Goal: Task Accomplishment & Management: Use online tool/utility

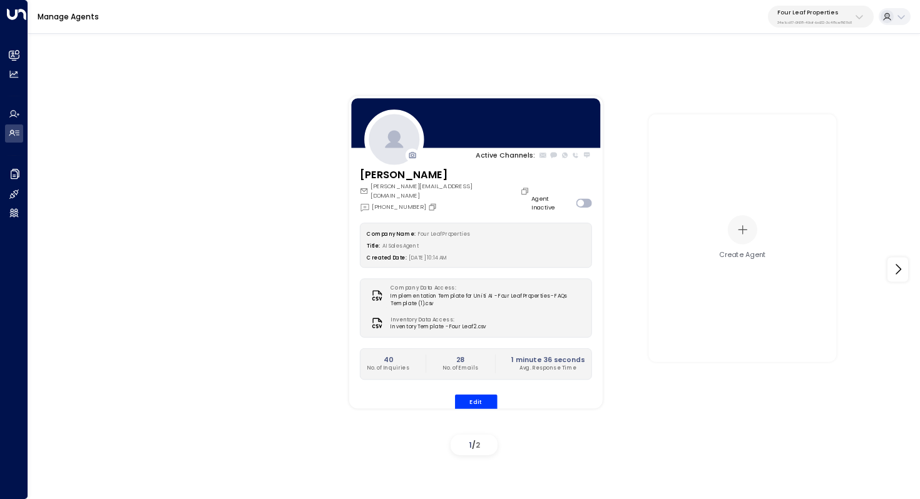
click at [840, 15] on p "Four Leaf Properties" at bounding box center [814, 13] width 74 height 8
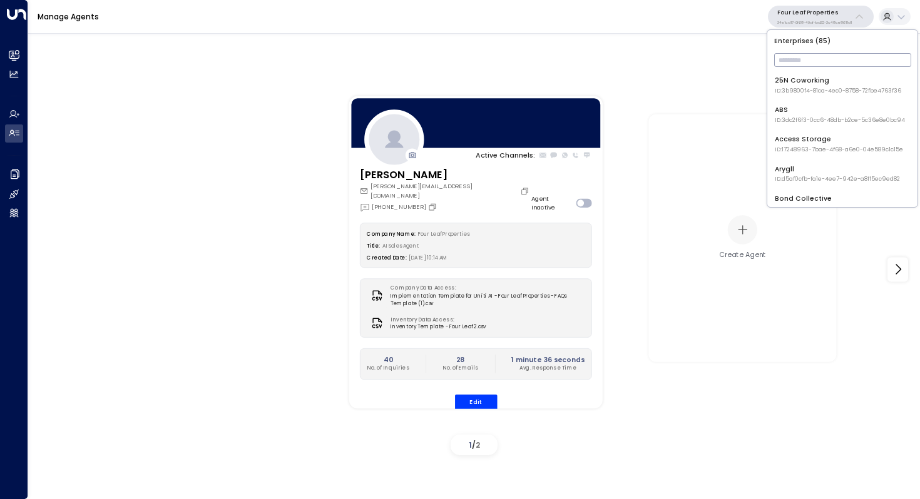
click at [802, 56] on input "text" at bounding box center [842, 60] width 137 height 20
type input "***"
click at [804, 140] on div "Uniti Demos ID: 4c025b01-9fa0-46ff-ab3a-a620b886896e" at bounding box center [840, 144] width 130 height 19
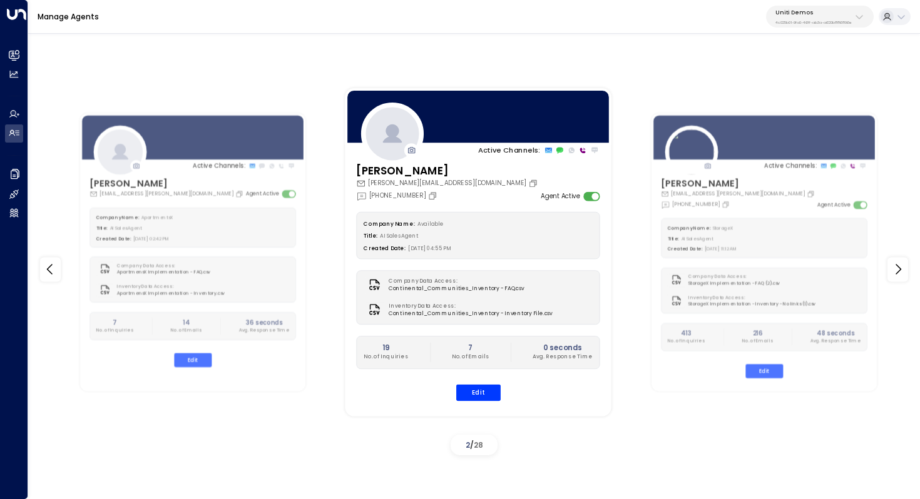
click at [372, 171] on h3 "[PERSON_NAME]" at bounding box center [449, 171] width 184 height 16
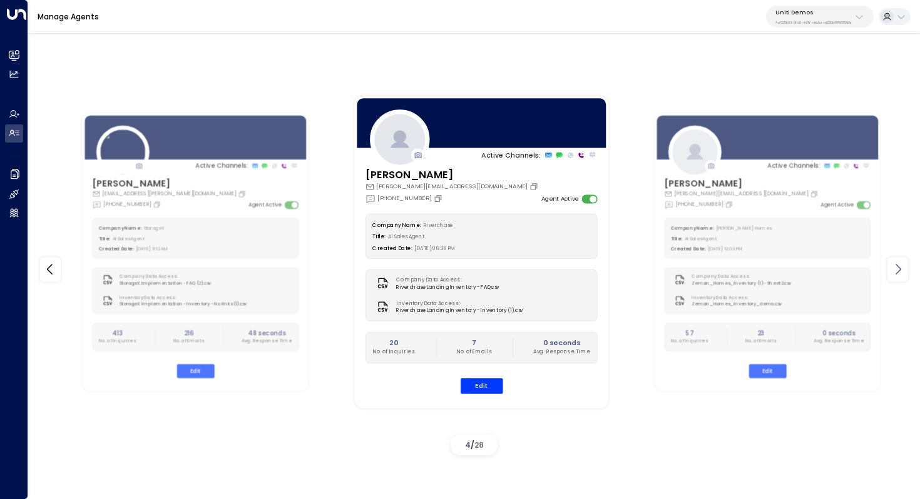
click at [894, 273] on icon at bounding box center [898, 269] width 15 height 15
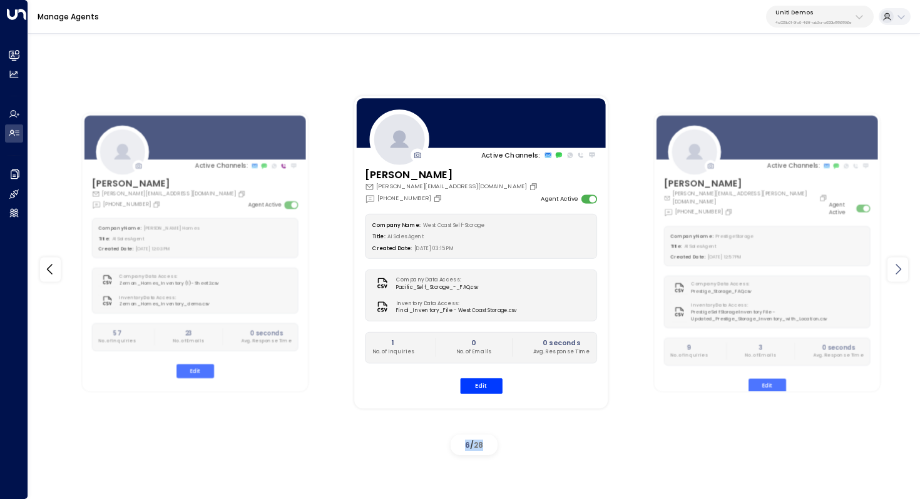
click at [894, 273] on icon at bounding box center [898, 269] width 15 height 15
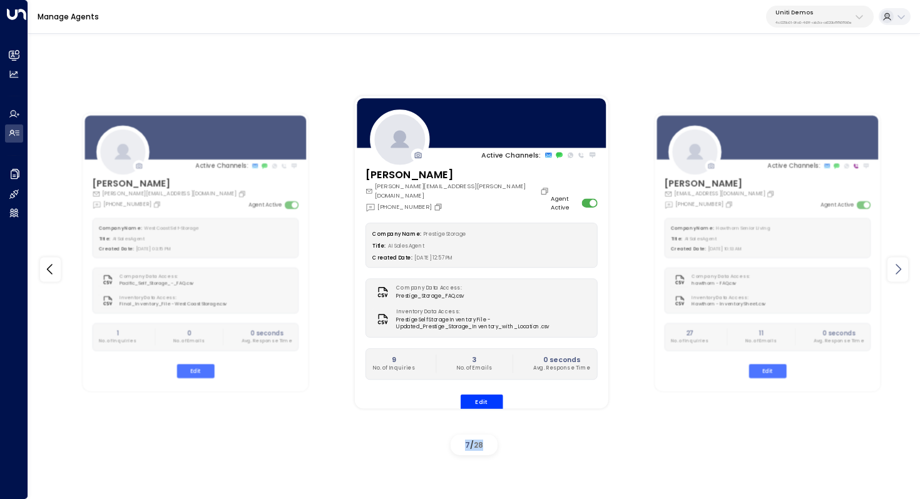
click at [894, 273] on icon at bounding box center [898, 269] width 15 height 15
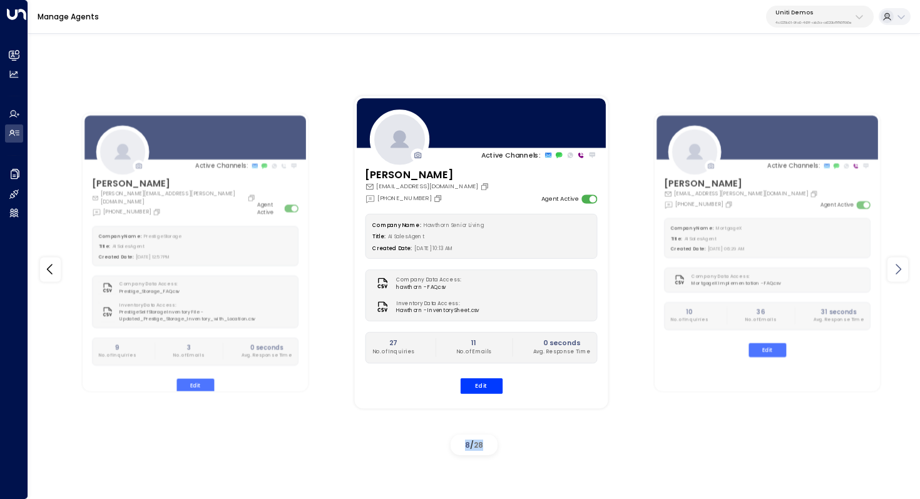
click at [894, 273] on icon at bounding box center [898, 269] width 15 height 15
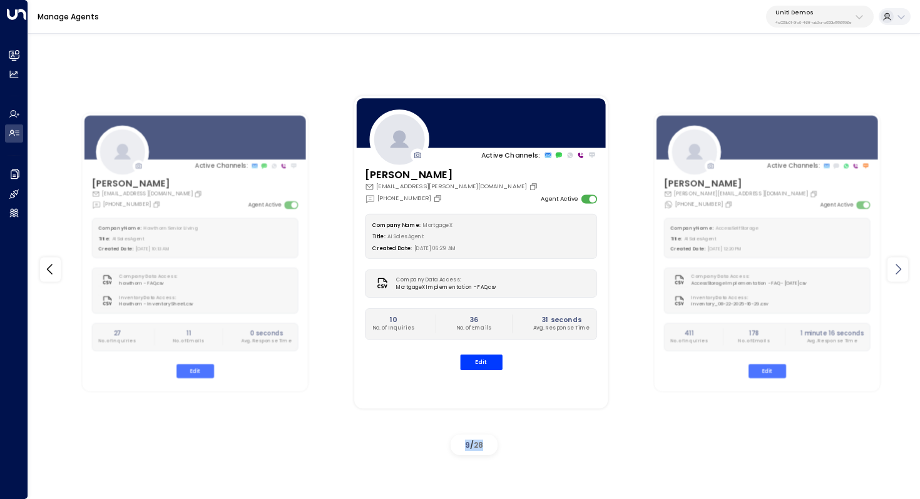
click at [894, 273] on icon at bounding box center [898, 269] width 15 height 15
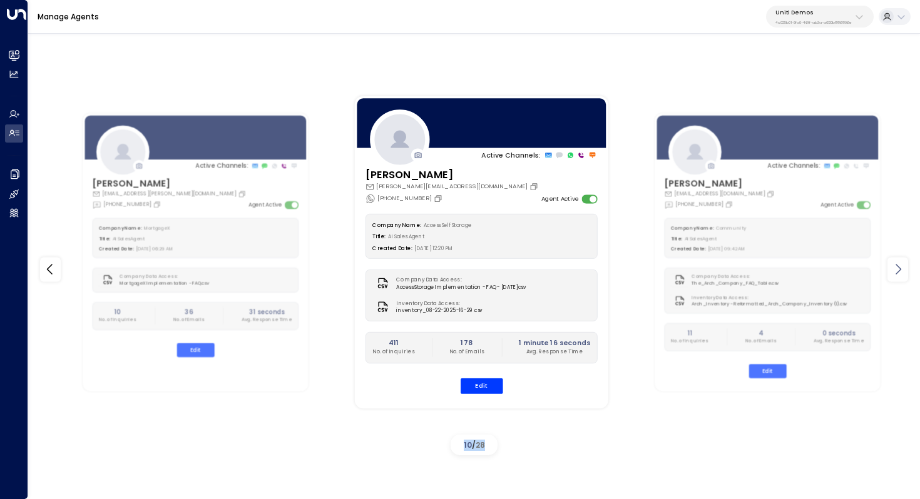
click at [894, 273] on icon at bounding box center [898, 269] width 15 height 15
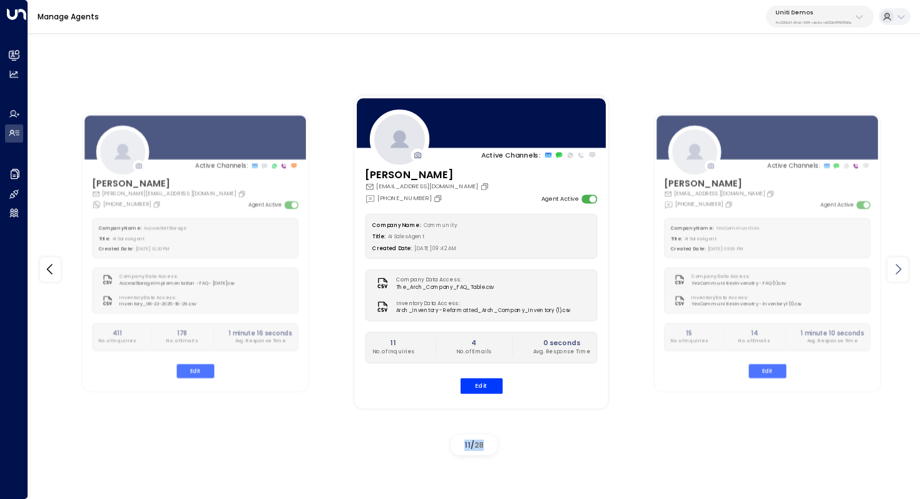
click at [894, 273] on icon at bounding box center [898, 269] width 15 height 15
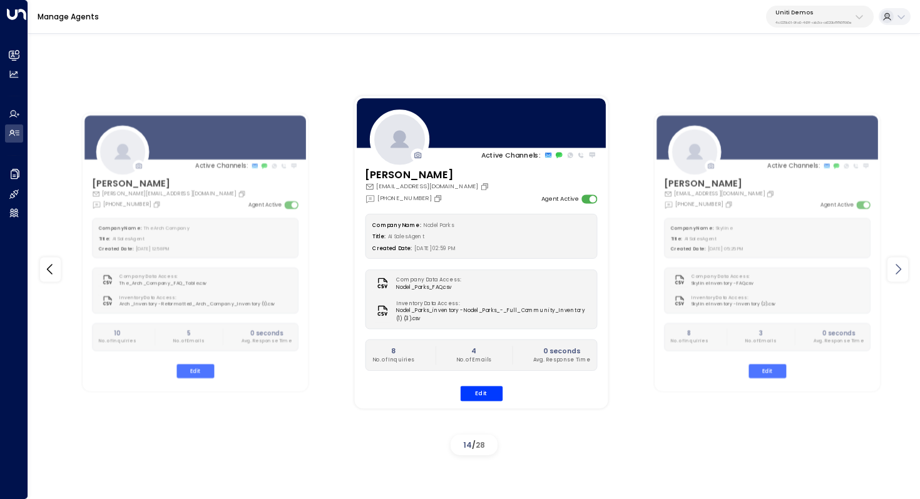
click at [894, 273] on icon at bounding box center [898, 269] width 15 height 15
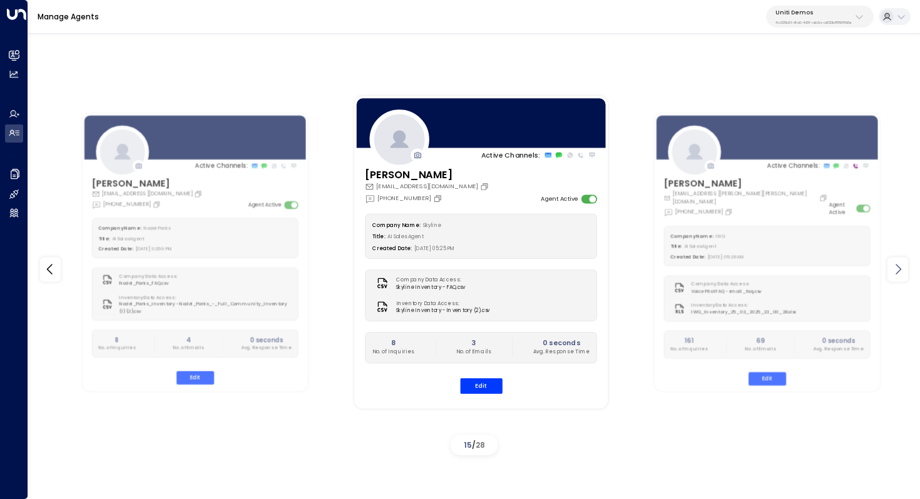
click at [894, 273] on icon at bounding box center [898, 269] width 15 height 15
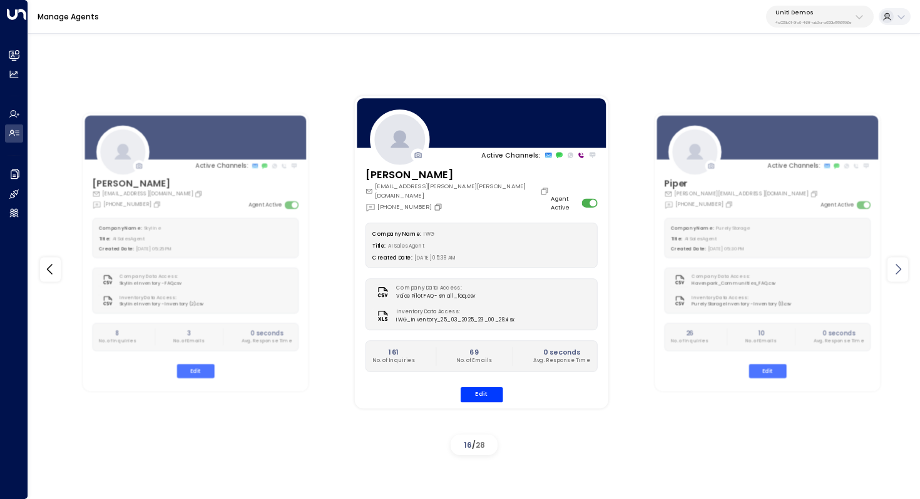
click at [894, 273] on icon at bounding box center [898, 269] width 15 height 15
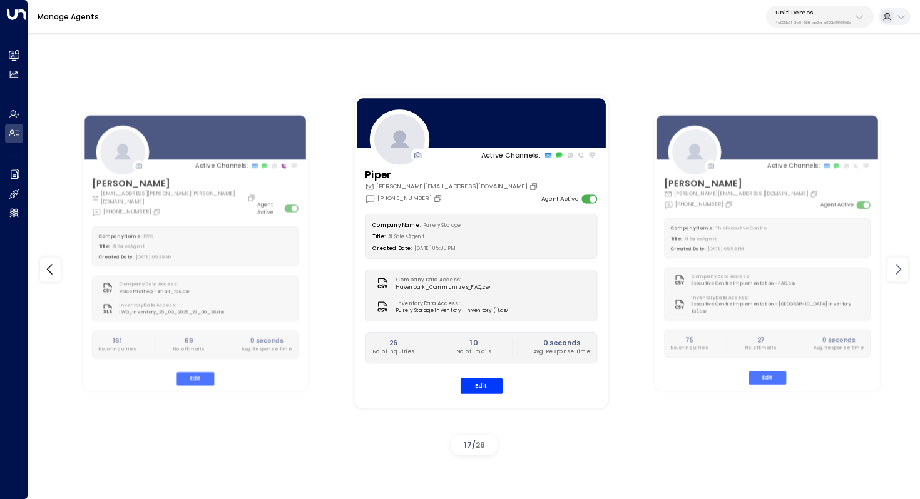
click at [894, 273] on icon at bounding box center [898, 269] width 15 height 15
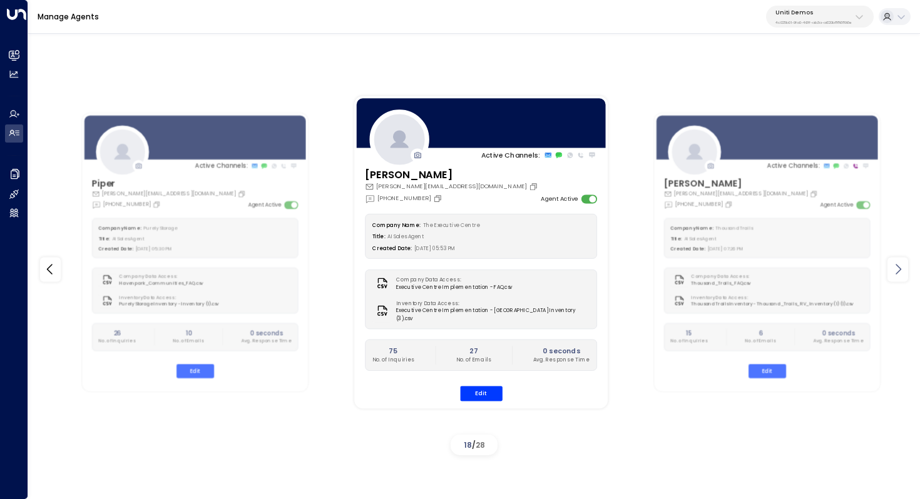
click at [894, 273] on icon at bounding box center [898, 269] width 15 height 15
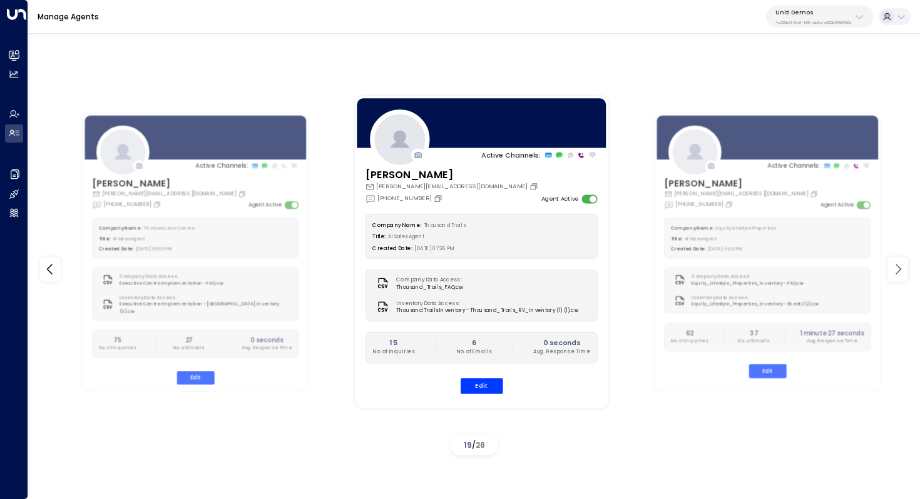
click at [894, 273] on icon at bounding box center [898, 269] width 15 height 15
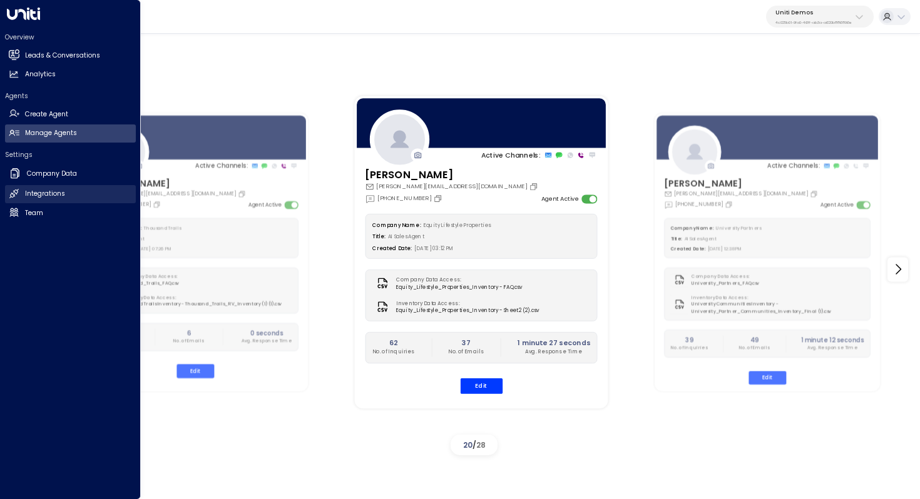
click at [59, 197] on h2 "Integrations" at bounding box center [45, 194] width 40 height 10
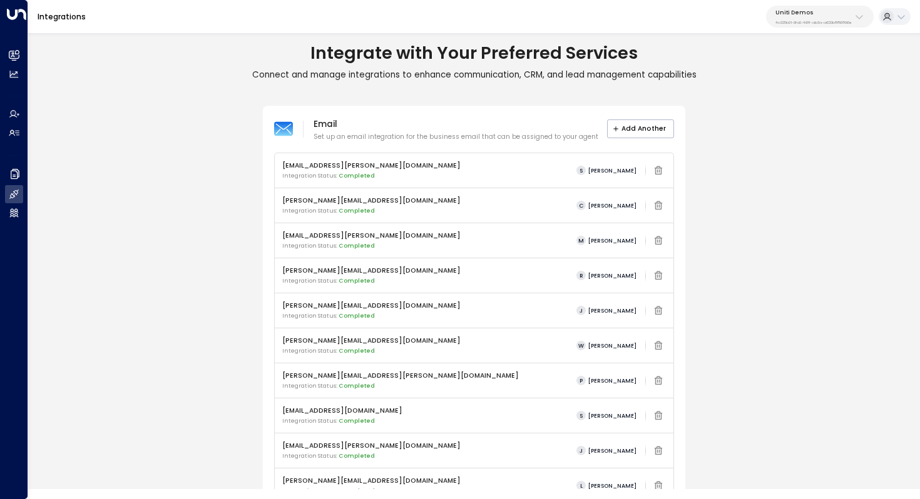
click at [155, 100] on div "Integrate with Your Preferred Services Connect and manage integrations to enhan…" at bounding box center [474, 488] width 892 height 901
drag, startPoint x: 321, startPoint y: 74, endPoint x: 343, endPoint y: 74, distance: 21.9
click at [341, 74] on p "Connect and manage integrations to enhance communication, CRM, and lead managem…" at bounding box center [474, 74] width 892 height 11
click at [343, 74] on p "Connect and manage integrations to enhance communication, CRM, and lead managem…" at bounding box center [474, 74] width 892 height 11
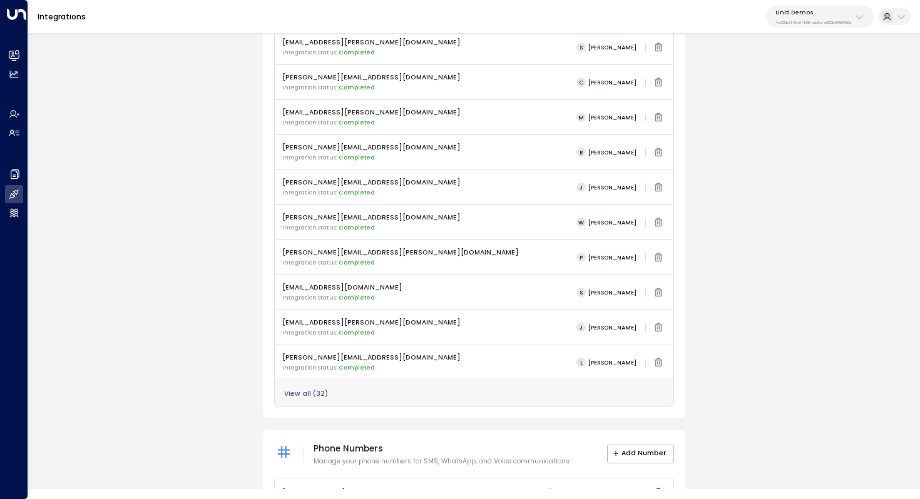
scroll to position [131, 0]
